Goal: Information Seeking & Learning: Check status

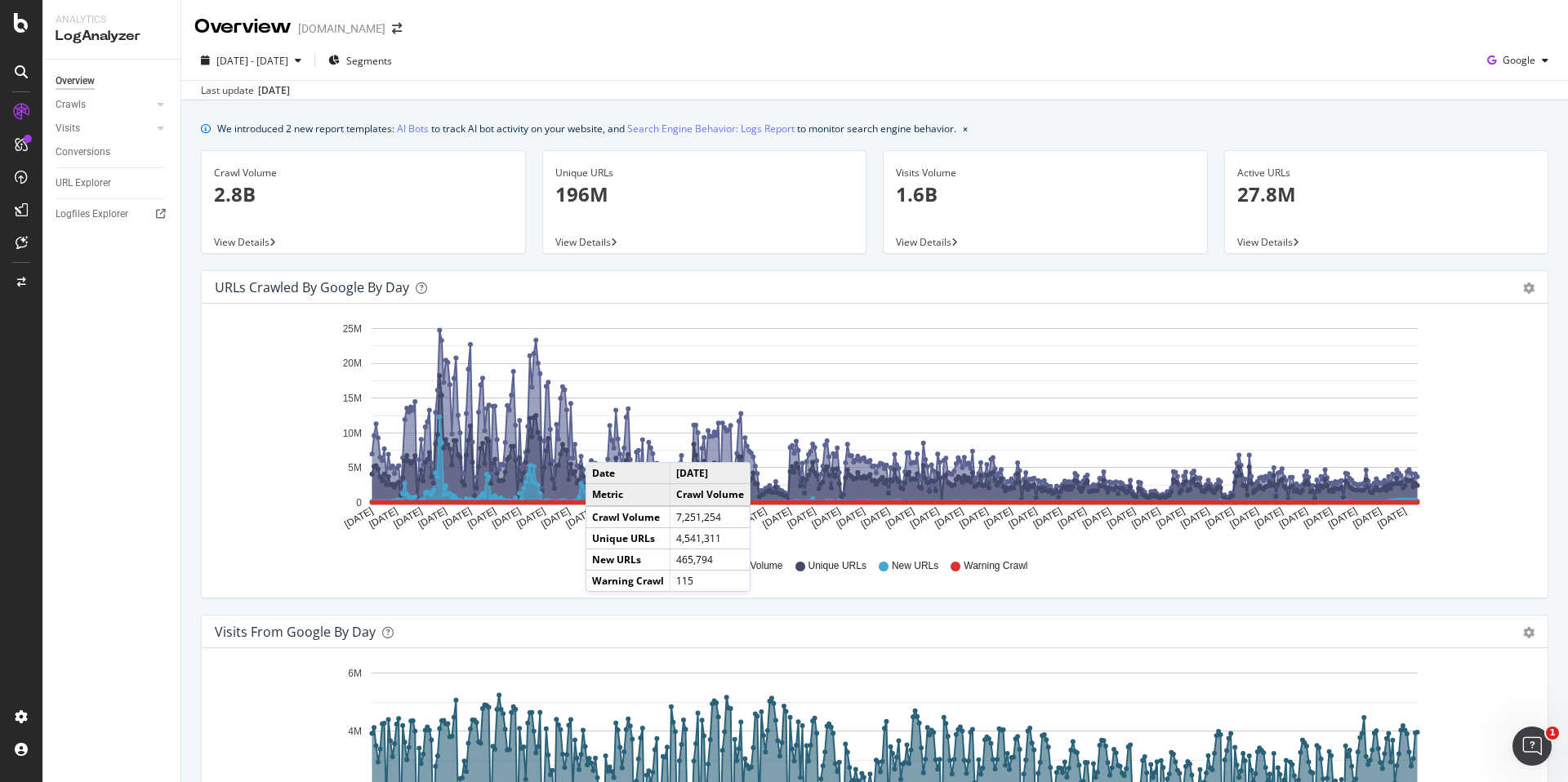
scroll to position [31, 0]
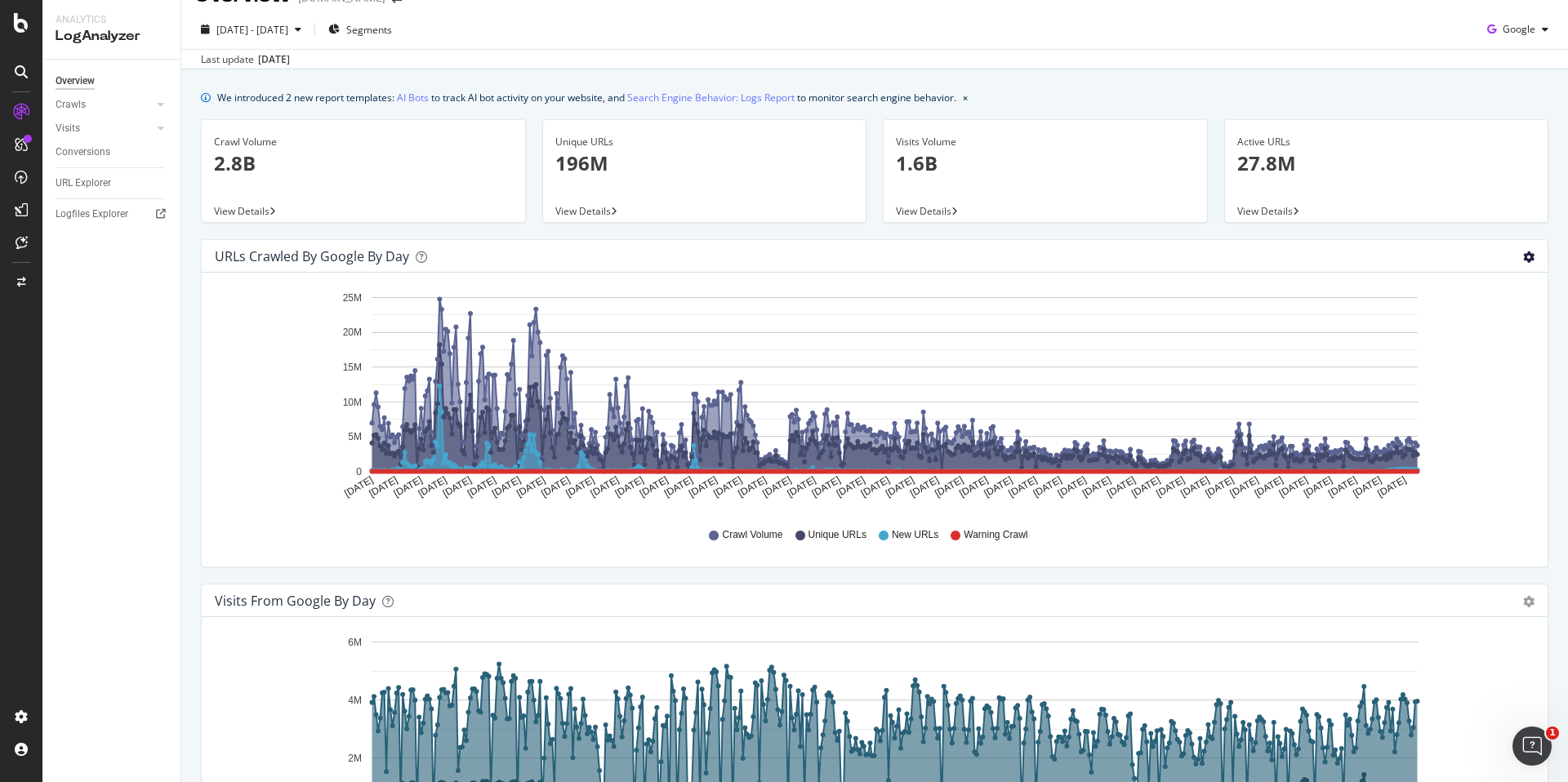
click at [1523, 261] on icon "gear" at bounding box center [1528, 256] width 11 height 11
click at [623, 310] on rect "A chart." at bounding box center [894, 385] width 1046 height 175
click at [1522, 262] on div "URLs Crawled by Google by day Area Table" at bounding box center [874, 256] width 1345 height 33
click at [1523, 258] on icon "gear" at bounding box center [1528, 256] width 11 height 11
click at [1463, 313] on span "Table" at bounding box center [1481, 319] width 131 height 22
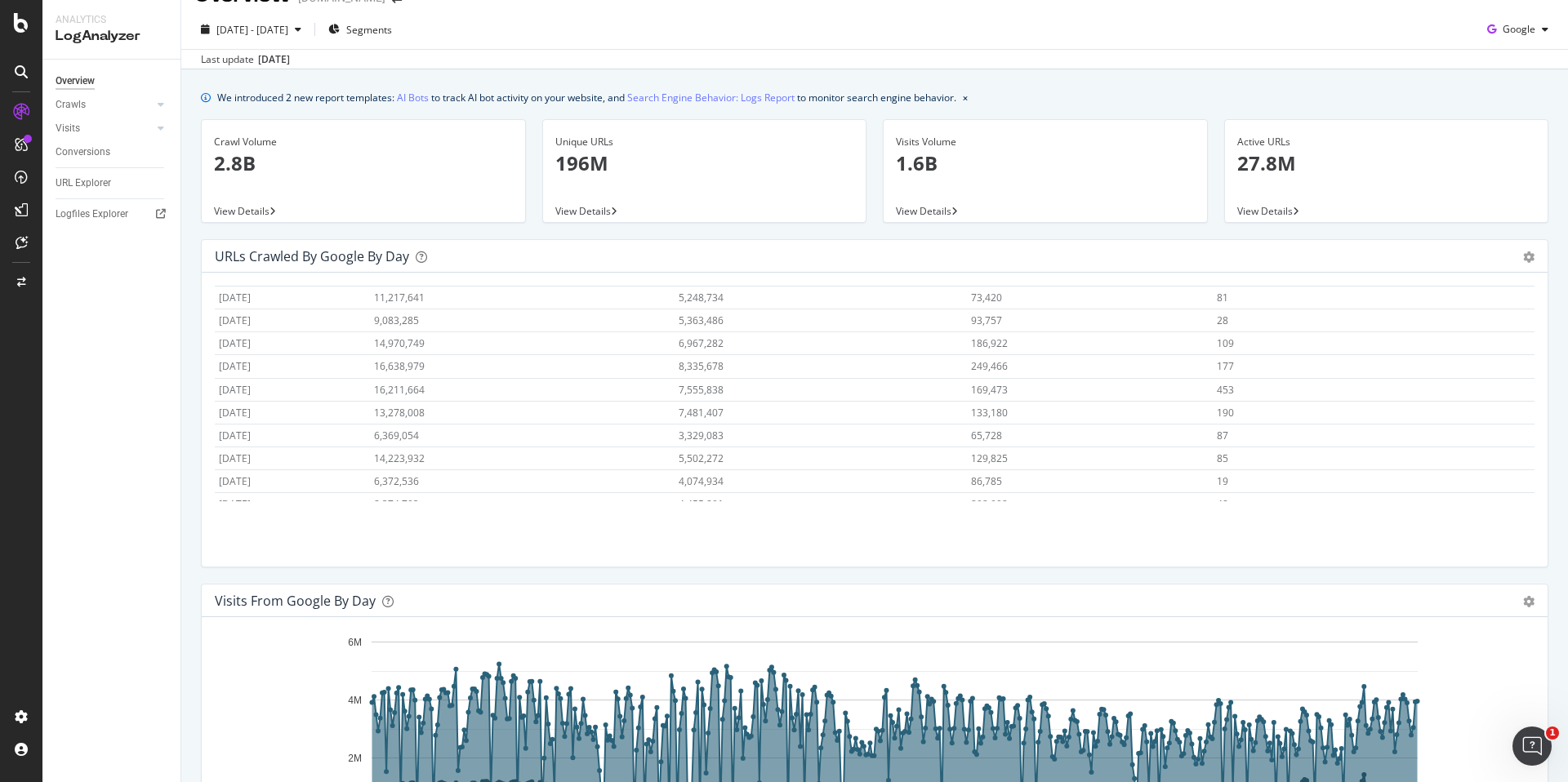
scroll to position [2087, 0]
drag, startPoint x: 415, startPoint y: 359, endPoint x: 392, endPoint y: 358, distance: 23.0
click at [392, 358] on tr "[DATE] 14,970,749 6,967,282 186,922 109" at bounding box center [874, 360] width 1320 height 23
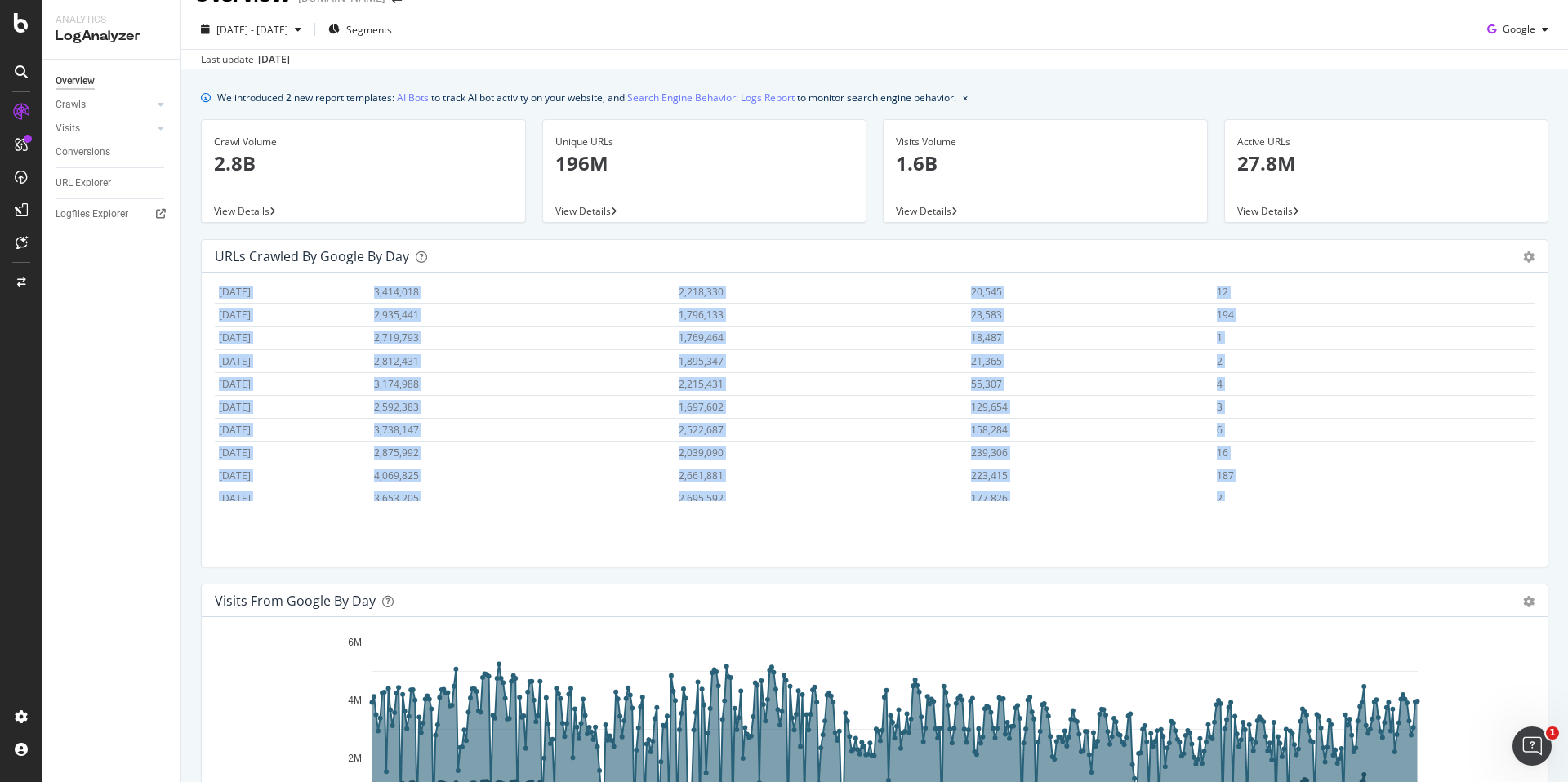
scroll to position [11563, 0]
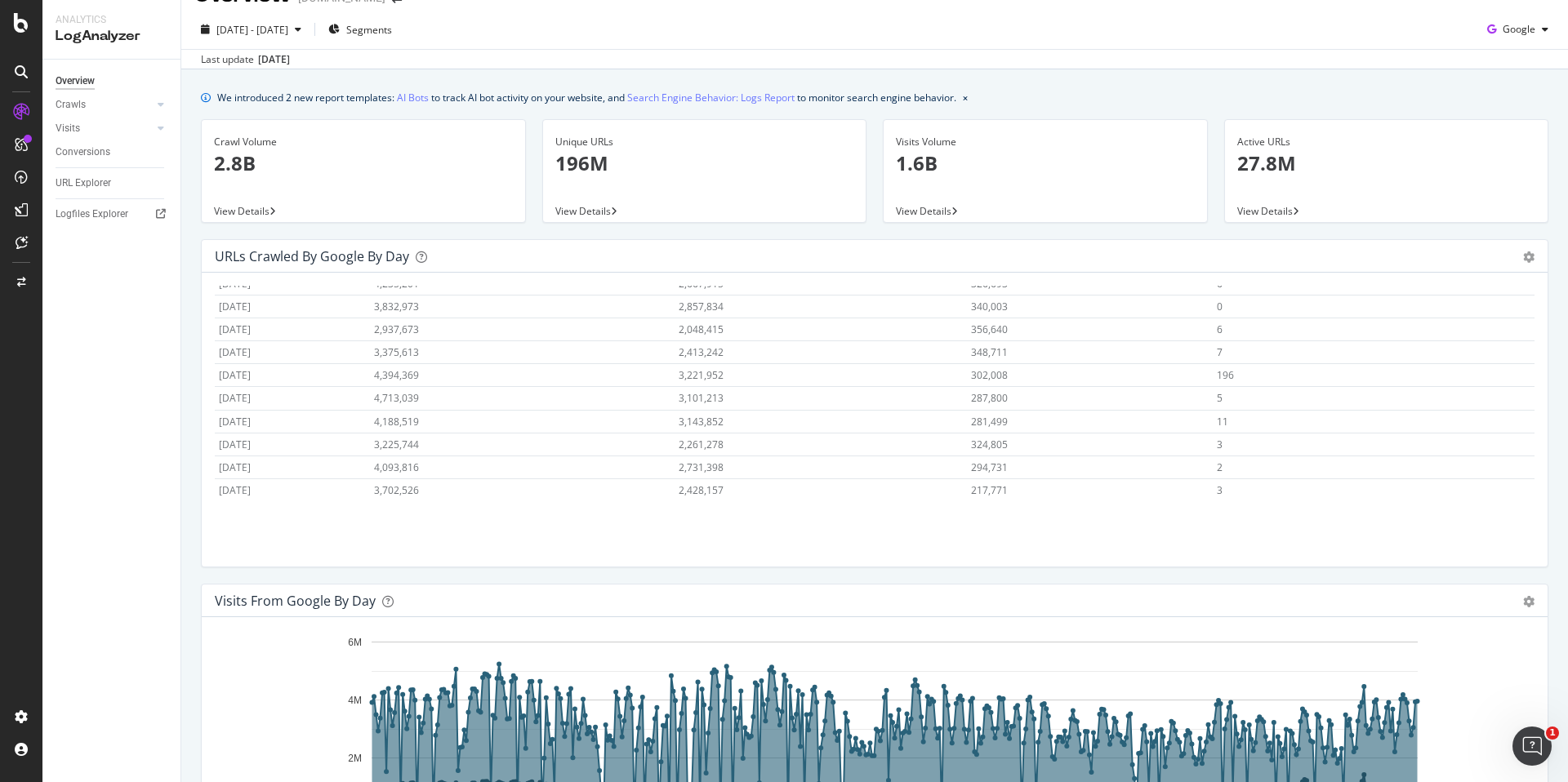
drag, startPoint x: 216, startPoint y: 297, endPoint x: 1223, endPoint y: 537, distance: 1035.2
click at [1223, 537] on div "Hold CMD (⌘) while clicking to filter the report. Date Crawl Volume Unique URLs…" at bounding box center [874, 419] width 1345 height 294
copy thead
